Goal: Task Accomplishment & Management: Manage account settings

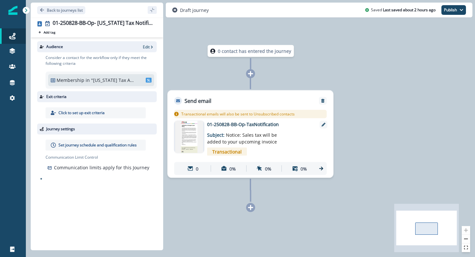
click at [79, 147] on p "Set journey schedule and qualification rules" at bounding box center [97, 145] width 78 height 6
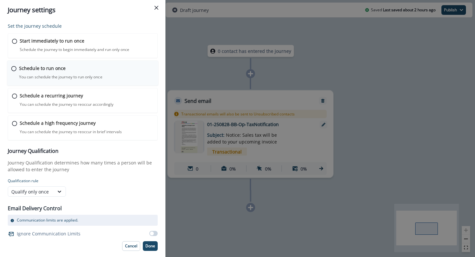
click at [29, 72] on div "Schedule to run once You can schedule the journey to run only once Journey is s…" at bounding box center [86, 72] width 135 height 15
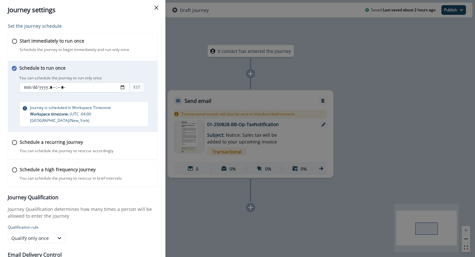
click at [124, 86] on input "datetime-local" at bounding box center [74, 87] width 110 height 10
type input "**********"
click at [154, 124] on div "Schedule to run once You can schedule the journey to run only once You can sche…" at bounding box center [83, 96] width 150 height 71
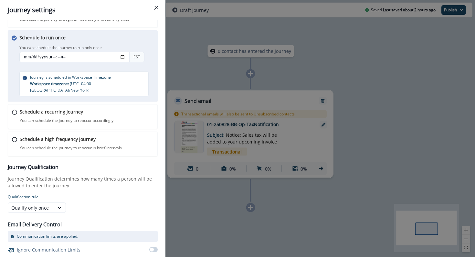
scroll to position [36, 0]
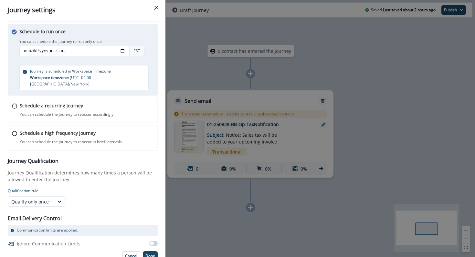
click at [154, 241] on span at bounding box center [153, 243] width 8 height 5
click at [152, 254] on p "Done" at bounding box center [150, 256] width 10 height 5
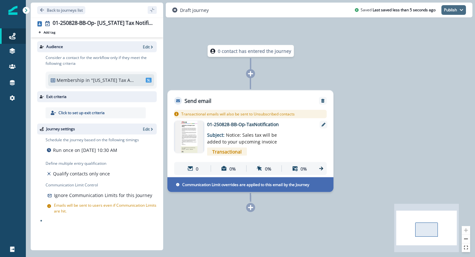
click at [457, 13] on button "Publish" at bounding box center [453, 10] width 25 height 10
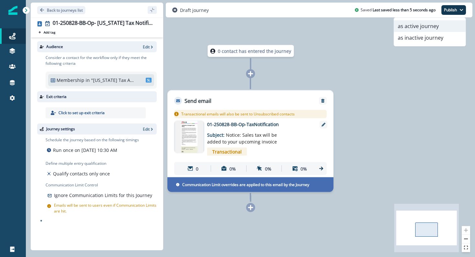
click at [441, 25] on button "as active journey" at bounding box center [430, 26] width 72 height 12
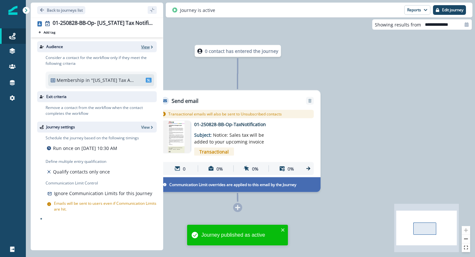
click at [149, 45] on p "View" at bounding box center [145, 46] width 8 height 5
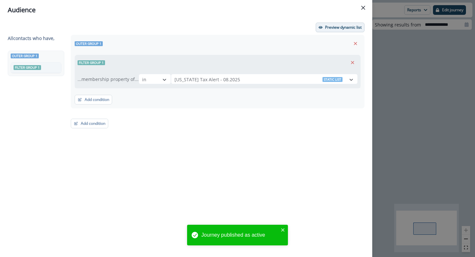
click at [349, 27] on p "Preview dynamic list" at bounding box center [343, 27] width 36 height 5
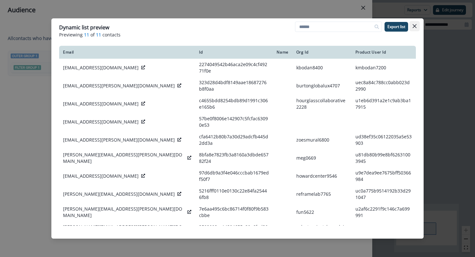
click at [417, 27] on button "Close" at bounding box center [414, 26] width 10 height 10
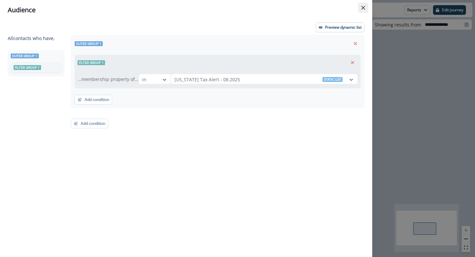
click at [364, 12] on button "Close" at bounding box center [363, 8] width 10 height 10
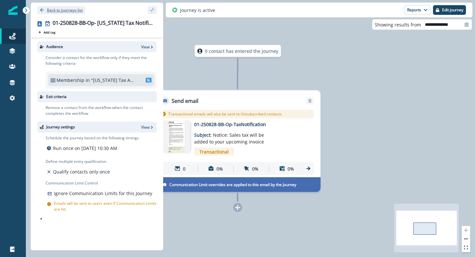
click at [53, 12] on p "Back to journeys list" at bounding box center [65, 9] width 36 height 5
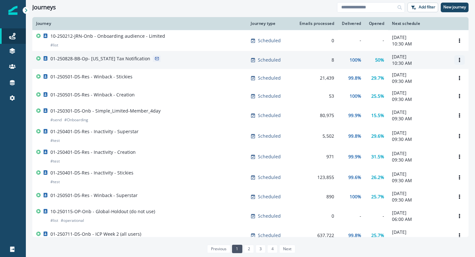
click at [460, 58] on icon "Options" at bounding box center [459, 60] width 5 height 5
click at [192, 58] on div "01-250828-BB-Op- [US_STATE] Tax Notification" at bounding box center [139, 60] width 207 height 9
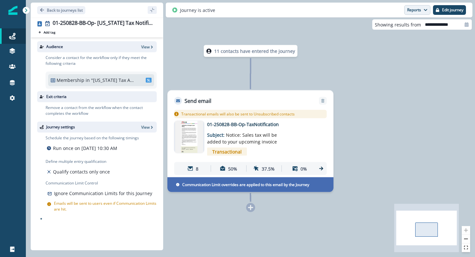
click at [416, 12] on button "Reports" at bounding box center [417, 10] width 26 height 10
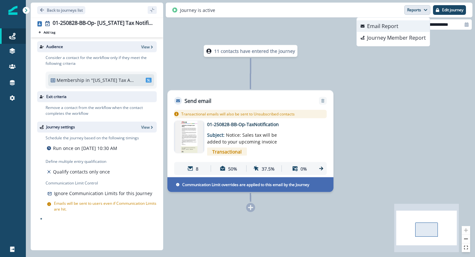
click at [383, 27] on p "Email Report" at bounding box center [382, 26] width 31 height 8
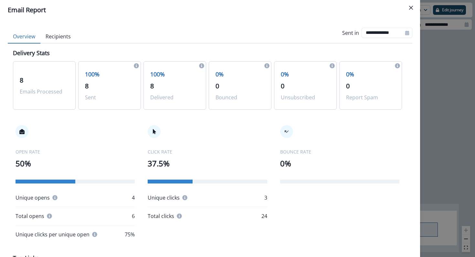
scroll to position [3, 0]
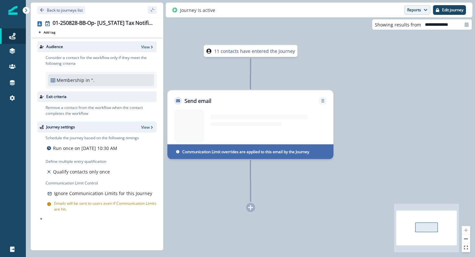
click at [417, 8] on button "Reports" at bounding box center [417, 10] width 26 height 10
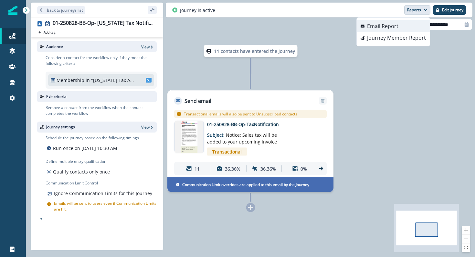
click at [397, 27] on p "Email Report" at bounding box center [382, 26] width 31 height 8
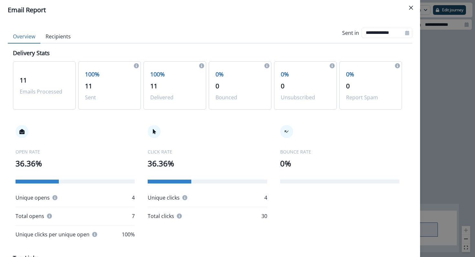
click at [283, 94] on p "Unsubscribed" at bounding box center [305, 98] width 49 height 8
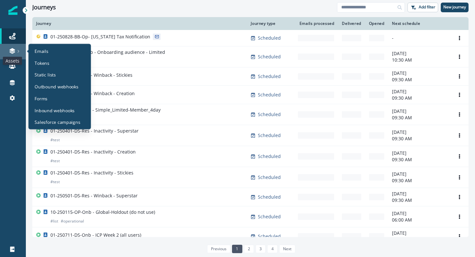
click at [10, 53] on icon at bounding box center [12, 51] width 6 height 6
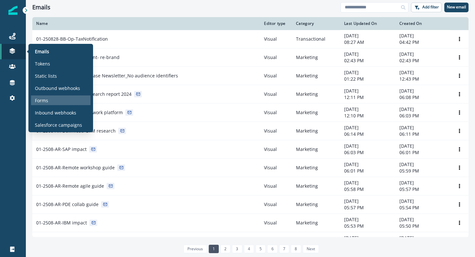
click at [44, 101] on p "Forms" at bounding box center [41, 100] width 13 height 7
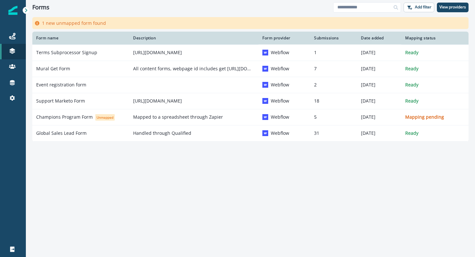
click at [171, 225] on div "Form name Description Form provider Submissions Date added Mapping status Terms…" at bounding box center [250, 136] width 449 height 209
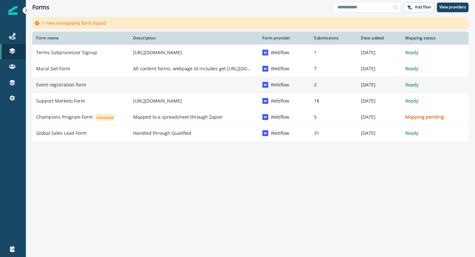
click at [97, 86] on div "Event registration form" at bounding box center [80, 85] width 89 height 6
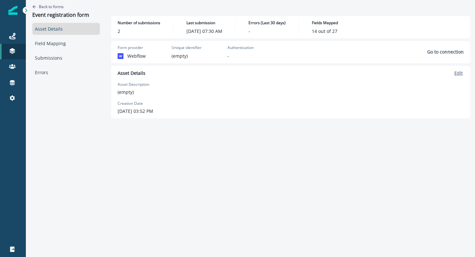
click at [461, 74] on p "Edit" at bounding box center [458, 73] width 8 height 6
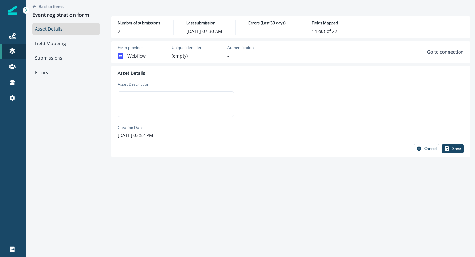
drag, startPoint x: 206, startPoint y: 108, endPoint x: 306, endPoint y: 82, distance: 103.7
click at [206, 108] on textarea at bounding box center [176, 104] width 116 height 26
type textarea "**********"
drag, startPoint x: 448, startPoint y: 152, endPoint x: 440, endPoint y: 151, distance: 7.9
click at [448, 152] on button "Save" at bounding box center [453, 149] width 22 height 10
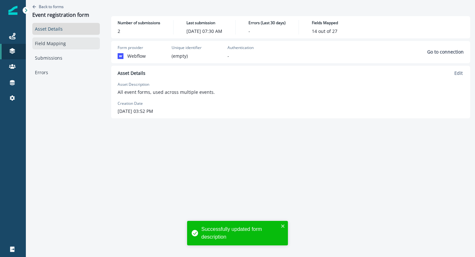
click at [55, 45] on link "Field Mapping" at bounding box center [65, 43] width 67 height 12
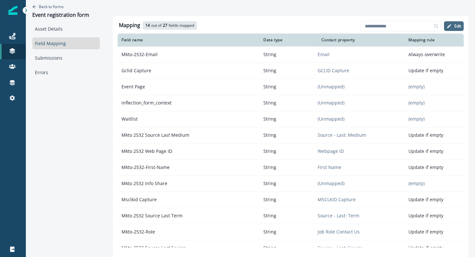
click at [452, 25] on button "Edit" at bounding box center [454, 26] width 20 height 10
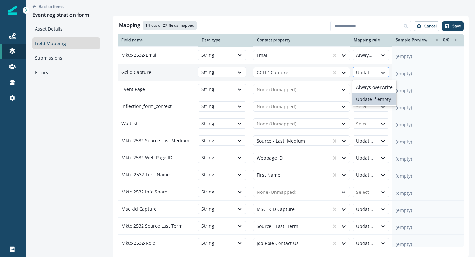
click at [372, 69] on div at bounding box center [365, 73] width 18 height 8
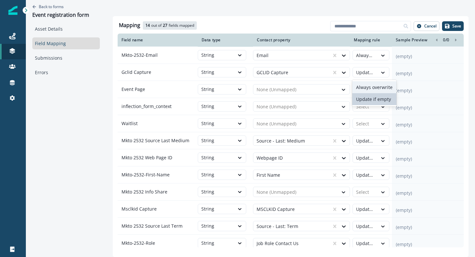
click at [372, 90] on div "Always overwrite" at bounding box center [374, 87] width 44 height 12
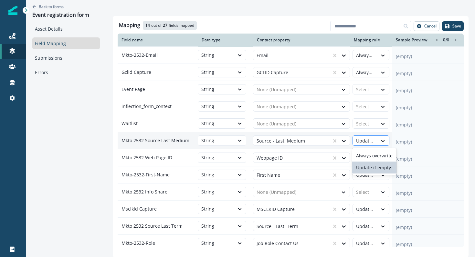
drag, startPoint x: 370, startPoint y: 139, endPoint x: 366, endPoint y: 135, distance: 5.3
click at [370, 139] on div at bounding box center [365, 141] width 18 height 8
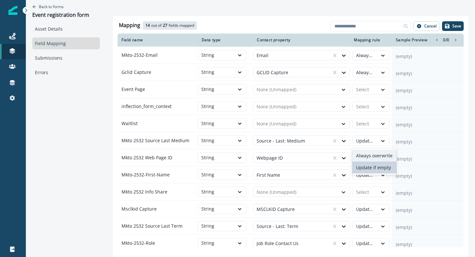
click at [364, 157] on div "Always overwrite" at bounding box center [374, 156] width 44 height 12
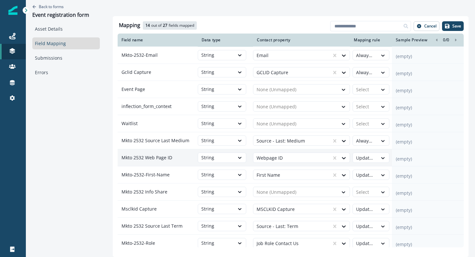
drag, startPoint x: 364, startPoint y: 157, endPoint x: 365, endPoint y: 165, distance: 8.5
click at [364, 157] on div at bounding box center [365, 158] width 18 height 8
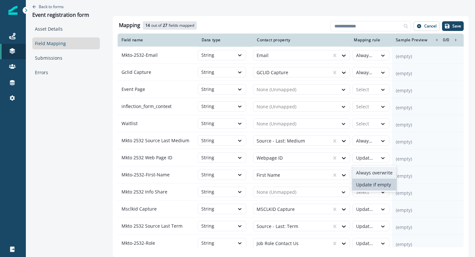
click at [365, 172] on div "Always overwrite" at bounding box center [374, 173] width 44 height 12
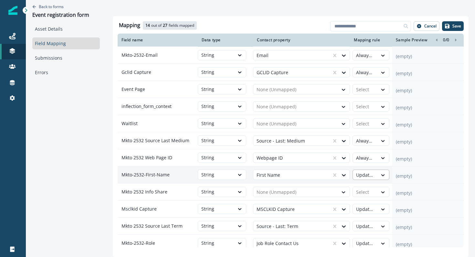
drag, startPoint x: 362, startPoint y: 174, endPoint x: 362, endPoint y: 180, distance: 5.8
click at [362, 174] on div at bounding box center [365, 175] width 18 height 8
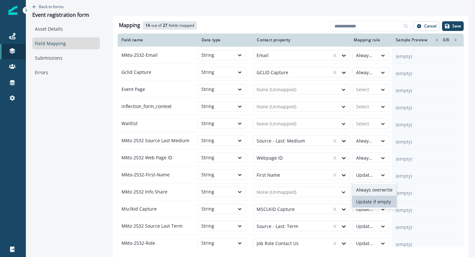
click at [362, 185] on div "Always overwrite" at bounding box center [374, 190] width 44 height 12
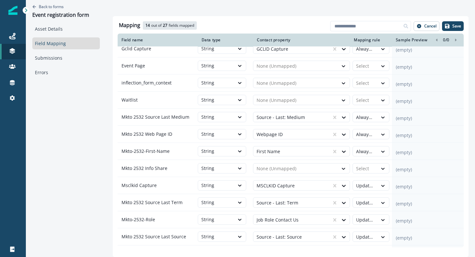
scroll to position [24, 0]
click at [362, 188] on div at bounding box center [365, 185] width 18 height 8
click at [362, 199] on div "Always overwrite" at bounding box center [374, 200] width 44 height 12
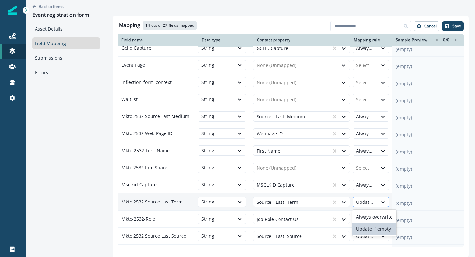
click at [362, 206] on div at bounding box center [365, 203] width 18 height 8
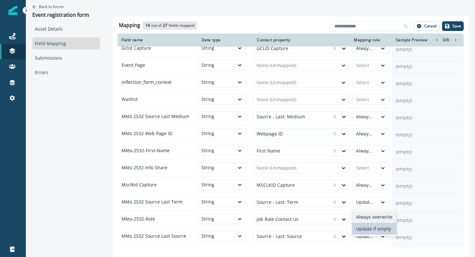
click at [364, 213] on div "Always overwrite" at bounding box center [374, 217] width 44 height 12
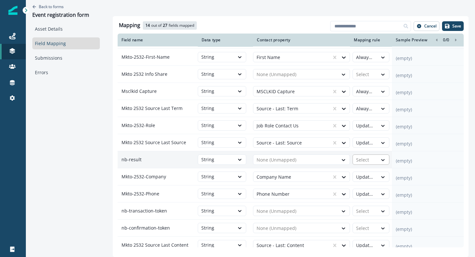
scroll to position [123, 0]
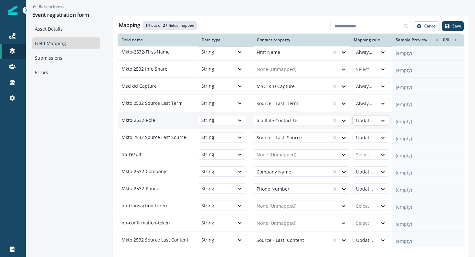
click at [361, 119] on div at bounding box center [365, 121] width 18 height 8
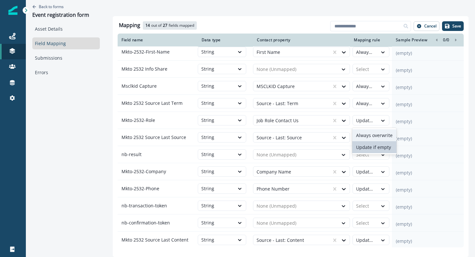
click at [364, 133] on div "Always overwrite" at bounding box center [374, 135] width 44 height 12
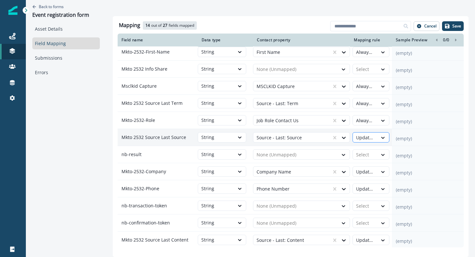
click at [364, 136] on div at bounding box center [365, 138] width 18 height 8
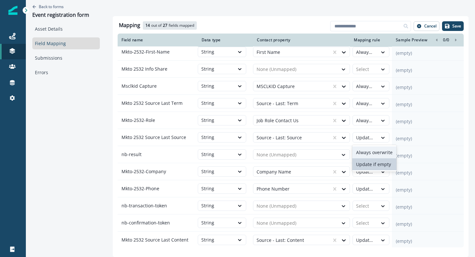
click at [365, 155] on div "Always overwrite" at bounding box center [374, 153] width 44 height 12
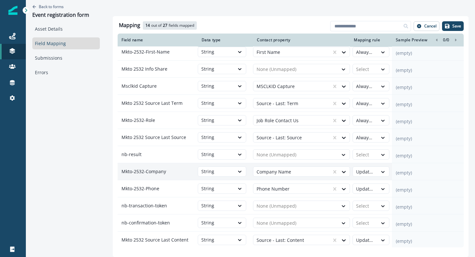
drag, startPoint x: 365, startPoint y: 172, endPoint x: 366, endPoint y: 178, distance: 6.1
click at [365, 172] on div at bounding box center [365, 172] width 18 height 8
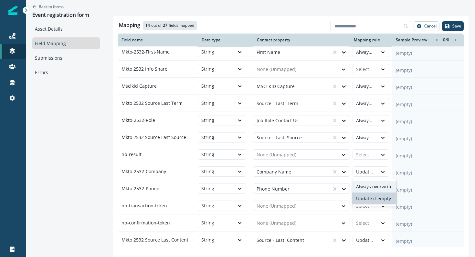
click at [366, 184] on div "Always overwrite" at bounding box center [374, 187] width 44 height 12
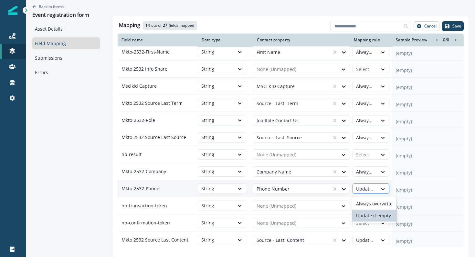
click at [366, 190] on div at bounding box center [365, 189] width 18 height 8
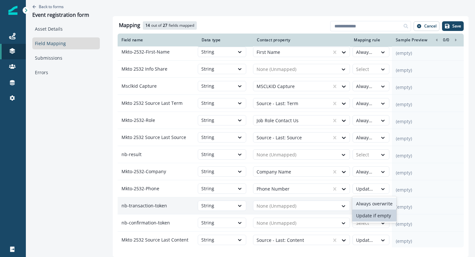
drag, startPoint x: 368, startPoint y: 202, endPoint x: 361, endPoint y: 199, distance: 7.8
click at [368, 202] on div "Always overwrite" at bounding box center [374, 204] width 44 height 12
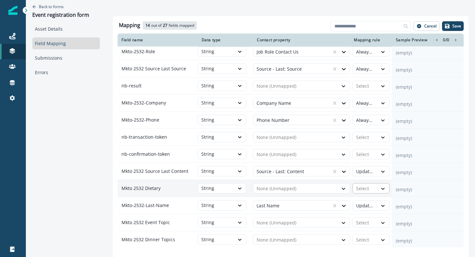
scroll to position [197, 0]
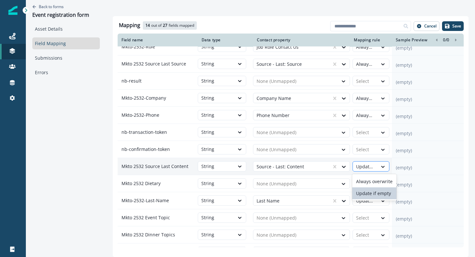
click at [368, 168] on div at bounding box center [365, 167] width 18 height 8
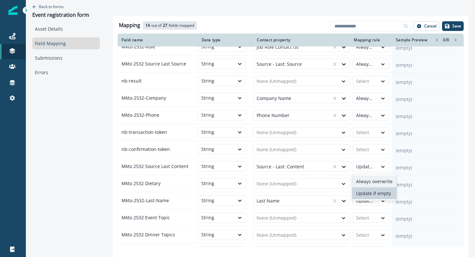
click at [367, 184] on div "Always overwrite" at bounding box center [374, 182] width 44 height 12
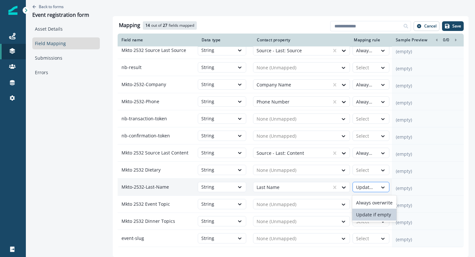
click at [367, 187] on div at bounding box center [365, 188] width 18 height 8
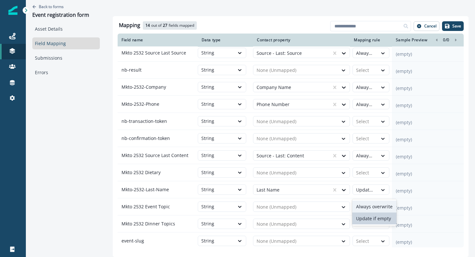
click at [368, 201] on div "Always overwrite" at bounding box center [374, 207] width 44 height 12
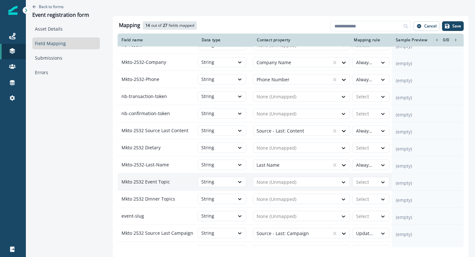
scroll to position [261, 0]
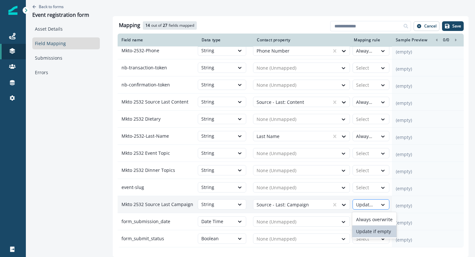
click at [369, 208] on div at bounding box center [365, 205] width 18 height 8
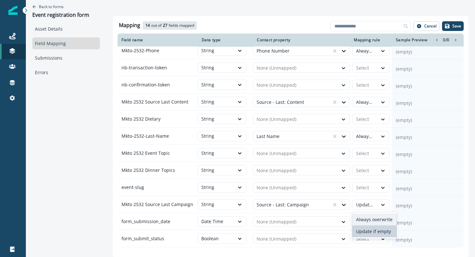
click at [368, 218] on div "Always overwrite" at bounding box center [374, 220] width 44 height 12
click at [455, 27] on p "Save" at bounding box center [456, 26] width 9 height 5
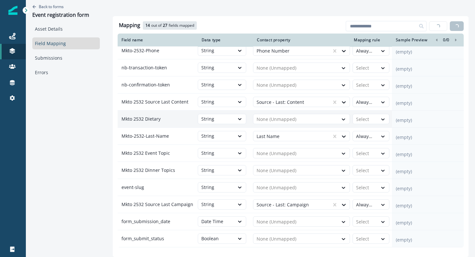
scroll to position [235, 0]
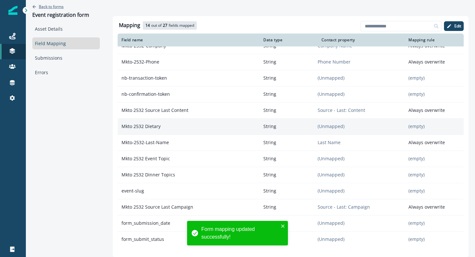
click at [48, 7] on p "Back to forms" at bounding box center [51, 6] width 25 height 5
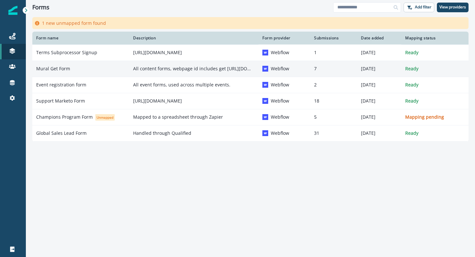
click at [48, 70] on p "Mural Get Form" at bounding box center [53, 69] width 34 height 6
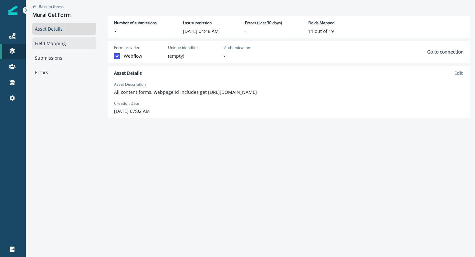
click at [67, 42] on link "Field Mapping" at bounding box center [64, 43] width 64 height 12
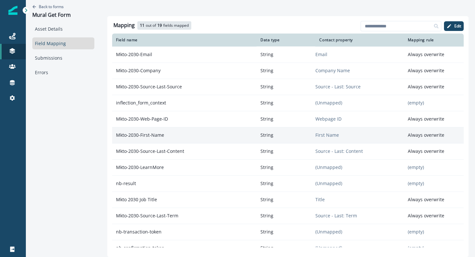
scroll to position [106, 0]
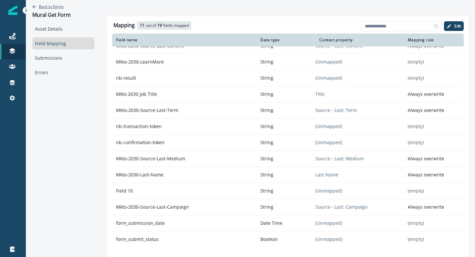
click at [51, 7] on p "Back to forms" at bounding box center [51, 6] width 25 height 5
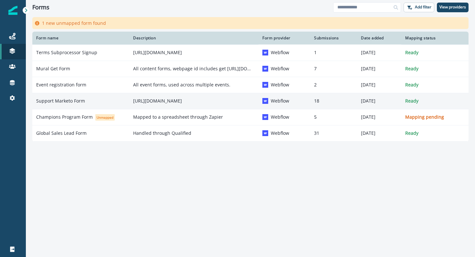
click at [76, 98] on p "Support Marketo Form" at bounding box center [60, 101] width 49 height 6
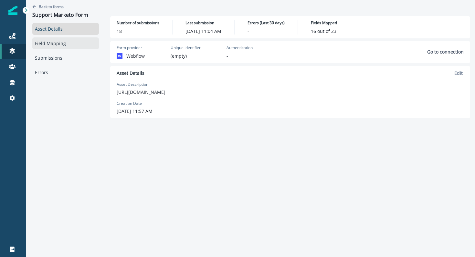
click at [51, 46] on link "Field Mapping" at bounding box center [65, 43] width 67 height 12
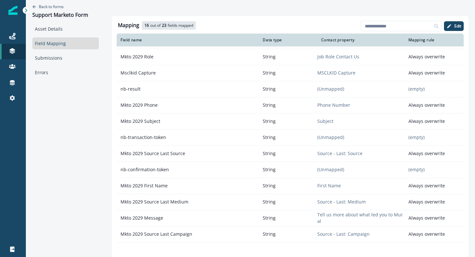
scroll to position [170, 0]
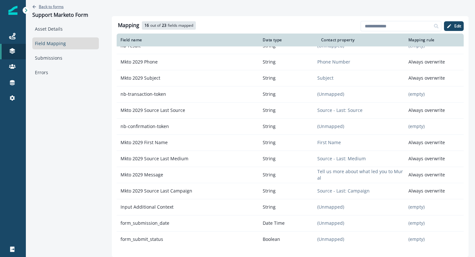
click at [58, 6] on p "Back to forms" at bounding box center [51, 6] width 25 height 5
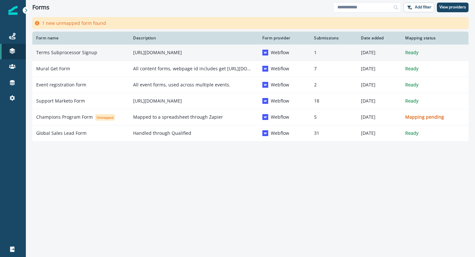
click at [72, 51] on p "Terms Subprocessor Signup" at bounding box center [66, 52] width 61 height 6
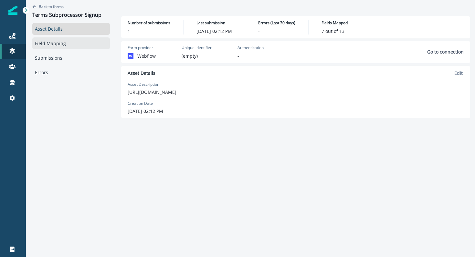
click at [65, 42] on link "Field Mapping" at bounding box center [70, 43] width 77 height 12
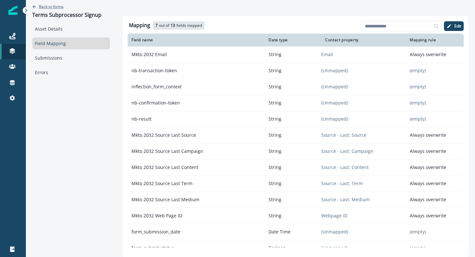
click at [49, 5] on p "Back to forms" at bounding box center [51, 6] width 25 height 5
